Goal: Find specific page/section: Find specific page/section

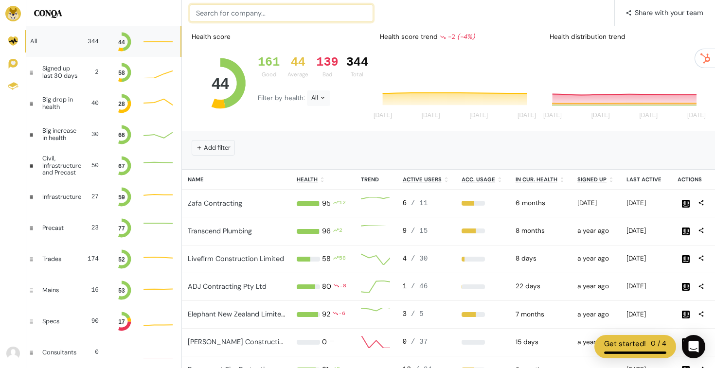
click at [285, 11] on input at bounding box center [281, 13] width 183 height 18
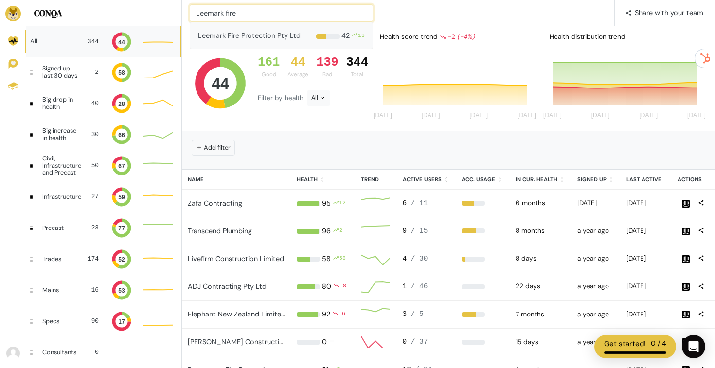
type input "Leemark fire"
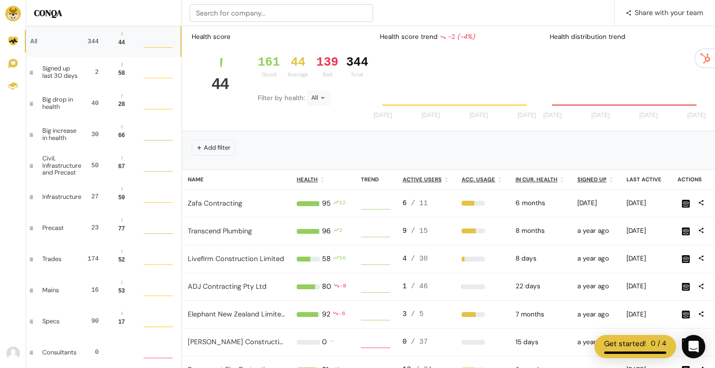
scroll to position [26, 29]
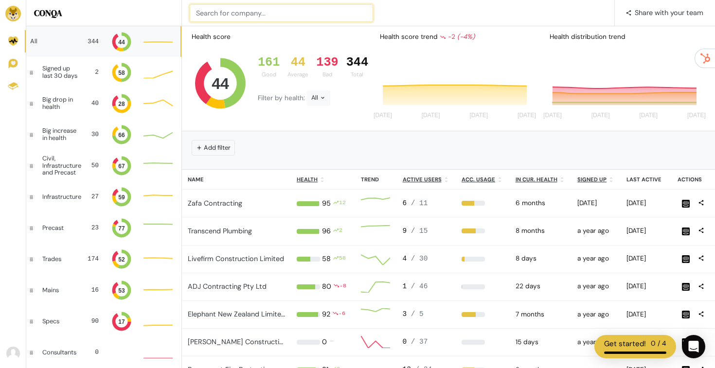
click at [245, 20] on input at bounding box center [281, 13] width 183 height 18
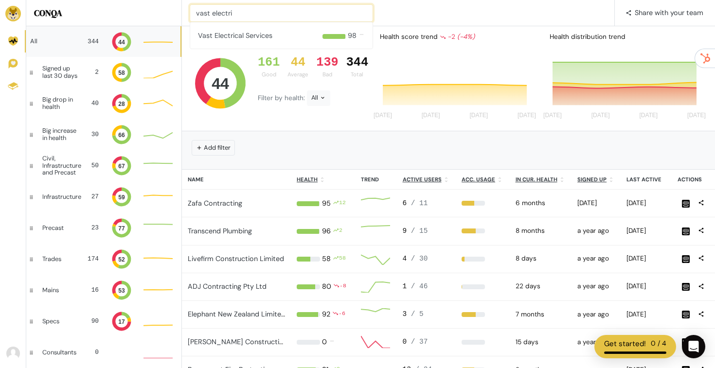
type input "vast electri"
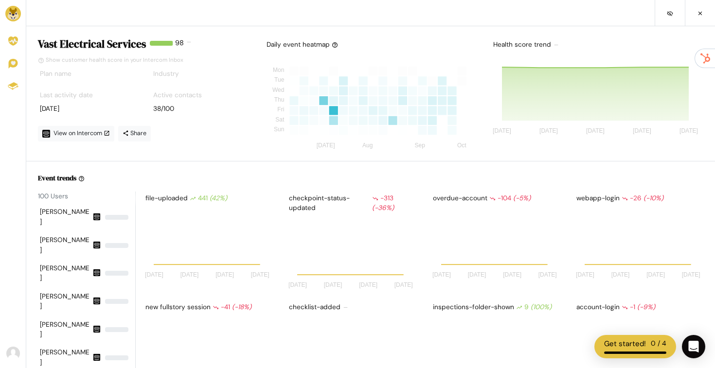
scroll to position [85, 129]
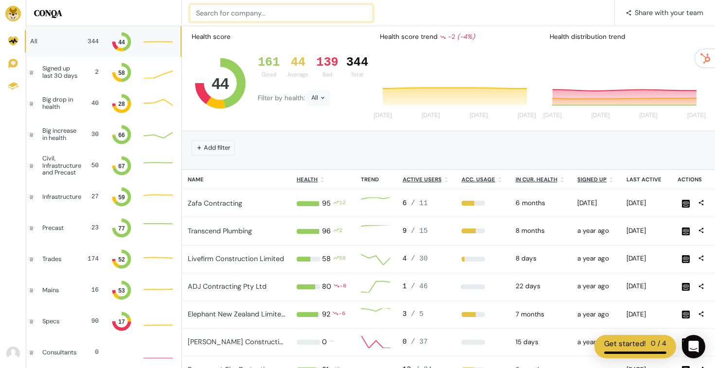
click at [237, 7] on input at bounding box center [281, 13] width 183 height 18
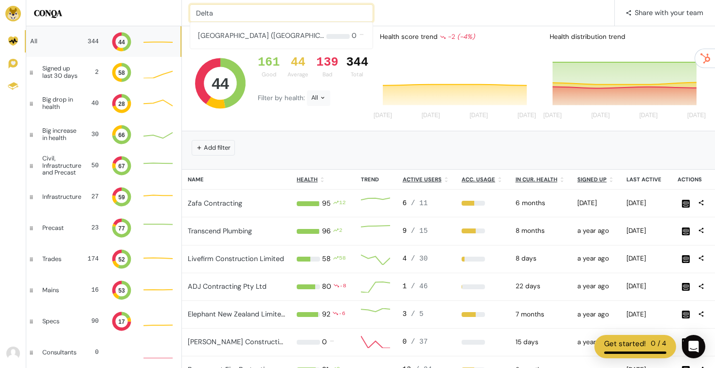
type input "Delta"
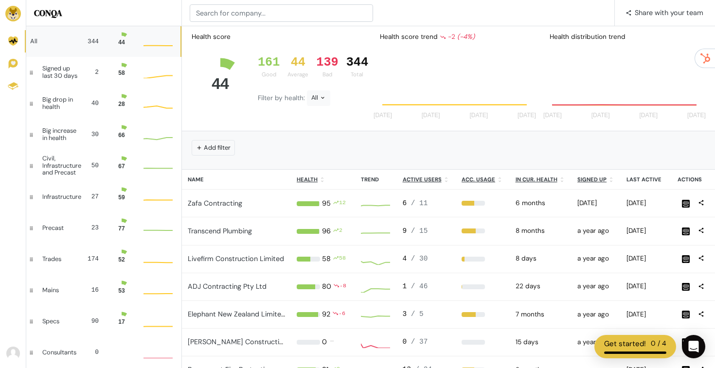
scroll to position [26, 29]
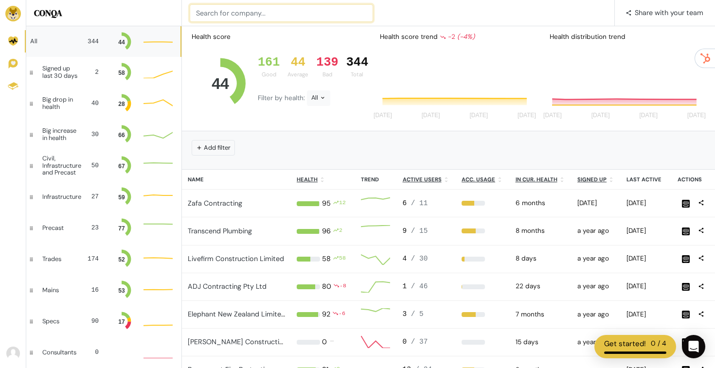
click at [289, 20] on input at bounding box center [281, 13] width 183 height 18
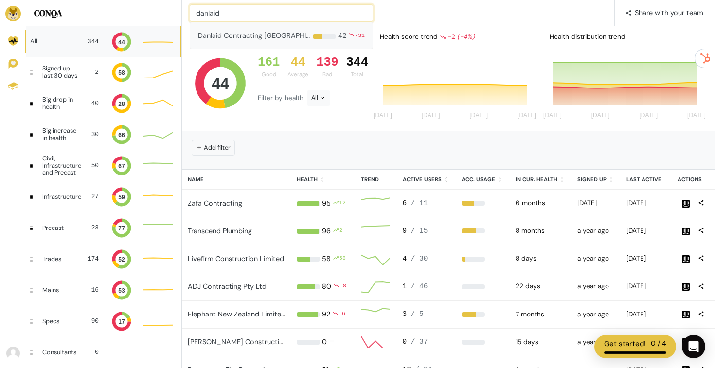
type input "danlaid"
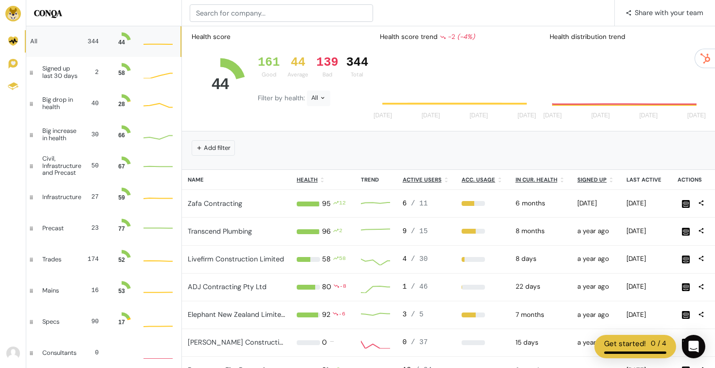
scroll to position [26, 29]
click at [272, 17] on input at bounding box center [281, 13] width 183 height 18
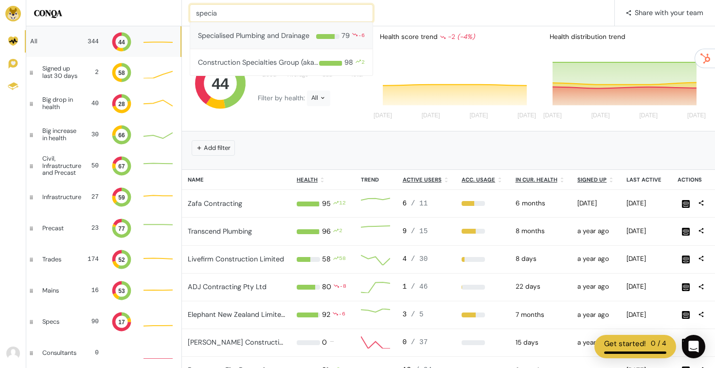
type input "specia"
